Goal: Transaction & Acquisition: Purchase product/service

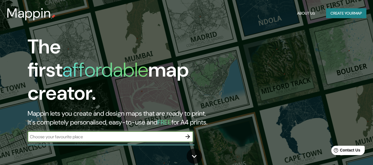
scroll to position [28, 0]
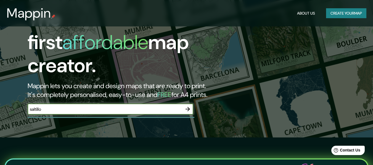
type input "saltillo"
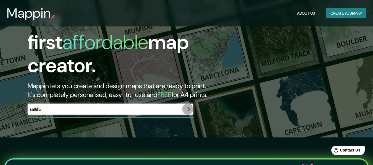
click at [187, 106] on icon "button" at bounding box center [187, 109] width 7 height 7
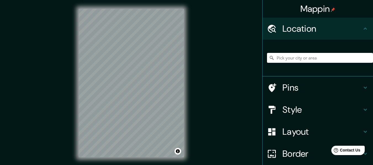
click at [313, 58] on input "Pick your city or area" at bounding box center [320, 58] width 106 height 10
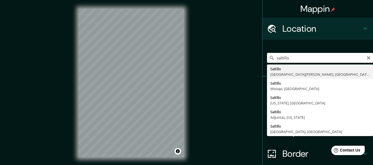
type input "[GEOGRAPHIC_DATA], [GEOGRAPHIC_DATA][PERSON_NAME], [GEOGRAPHIC_DATA]"
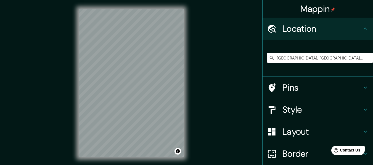
click at [306, 108] on h4 "Style" at bounding box center [321, 109] width 79 height 11
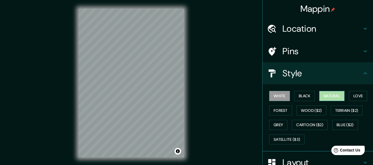
click at [329, 95] on button "Natural" at bounding box center [331, 96] width 25 height 10
click at [285, 48] on h4 "Pins" at bounding box center [321, 51] width 79 height 11
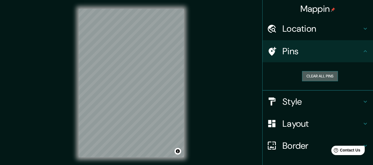
click at [320, 77] on button "Clear all pins" at bounding box center [320, 76] width 36 height 10
click at [321, 26] on h4 "Location" at bounding box center [321, 28] width 79 height 11
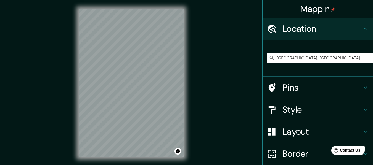
click at [302, 89] on h4 "Pins" at bounding box center [321, 87] width 79 height 11
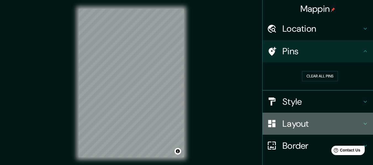
click at [287, 123] on h4 "Layout" at bounding box center [321, 123] width 79 height 11
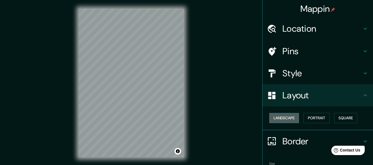
click at [284, 114] on button "Landscape" at bounding box center [284, 118] width 30 height 10
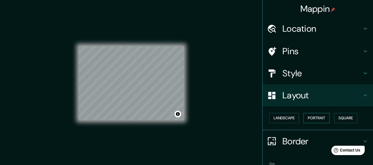
click at [309, 114] on button "Portrait" at bounding box center [316, 118] width 26 height 10
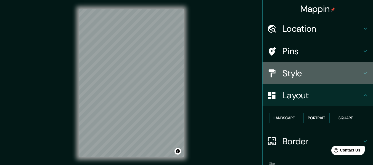
click at [293, 67] on div "Style" at bounding box center [317, 73] width 110 height 22
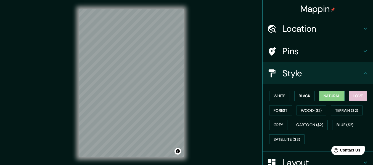
click at [354, 94] on button "Love" at bounding box center [358, 96] width 18 height 10
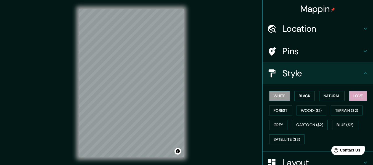
click at [279, 98] on button "White" at bounding box center [279, 96] width 21 height 10
click at [335, 93] on button "Natural" at bounding box center [331, 96] width 25 height 10
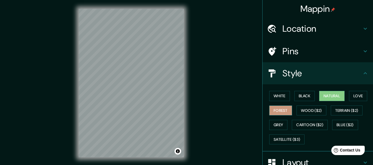
click at [282, 108] on button "Forest" at bounding box center [280, 111] width 23 height 10
click at [359, 93] on button "Love" at bounding box center [358, 96] width 18 height 10
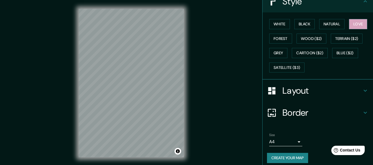
scroll to position [77, 0]
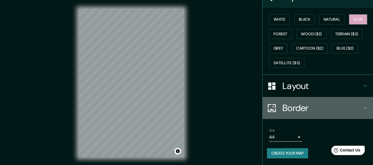
click at [273, 103] on div at bounding box center [274, 108] width 15 height 10
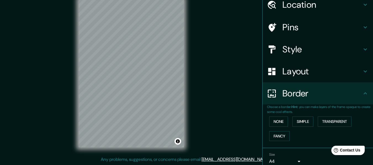
scroll to position [48, 0]
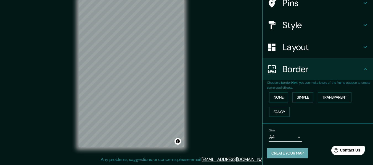
click at [280, 151] on button "Create your map" at bounding box center [287, 153] width 41 height 10
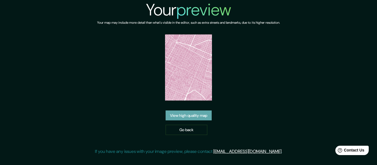
click at [202, 116] on link "View high quality map" at bounding box center [189, 116] width 46 height 10
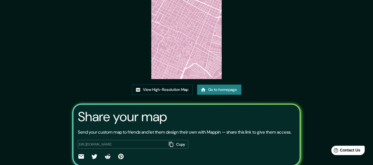
scroll to position [72, 0]
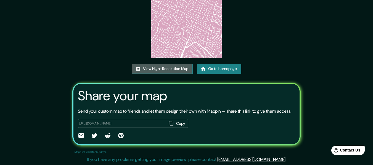
click at [173, 64] on link "View High-Resolution Map" at bounding box center [162, 69] width 61 height 10
